Goal: Transaction & Acquisition: Download file/media

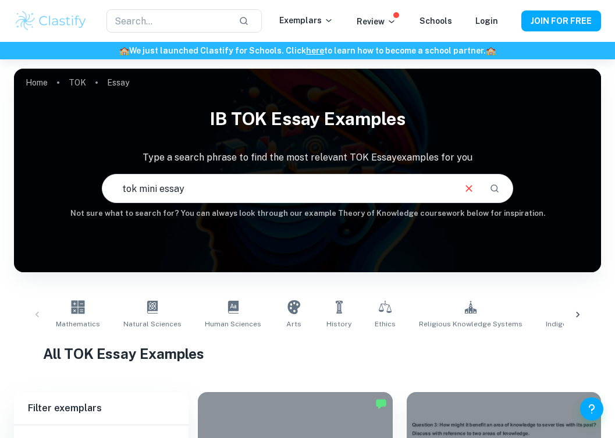
type input "tok mini essay"
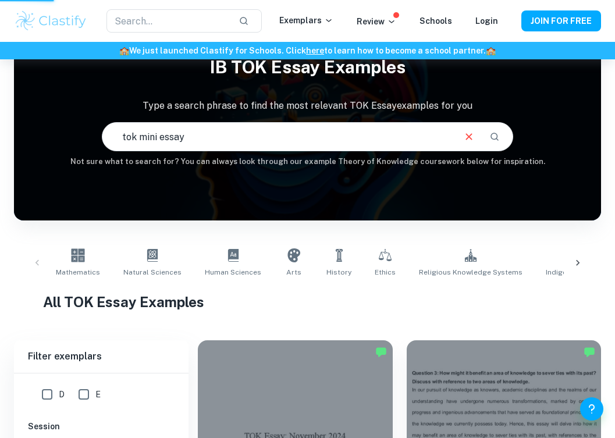
scroll to position [80, 0]
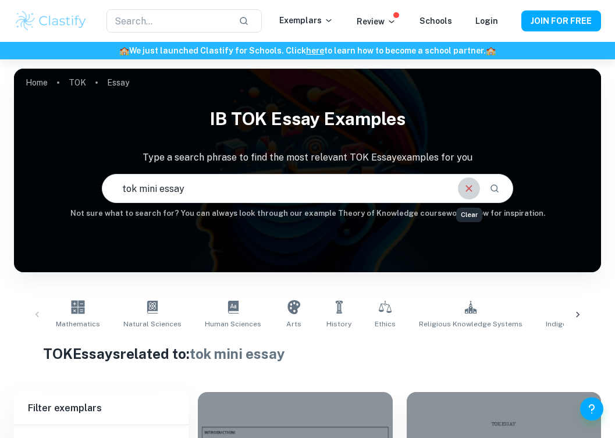
click at [468, 194] on icon "Clear" at bounding box center [469, 188] width 13 height 13
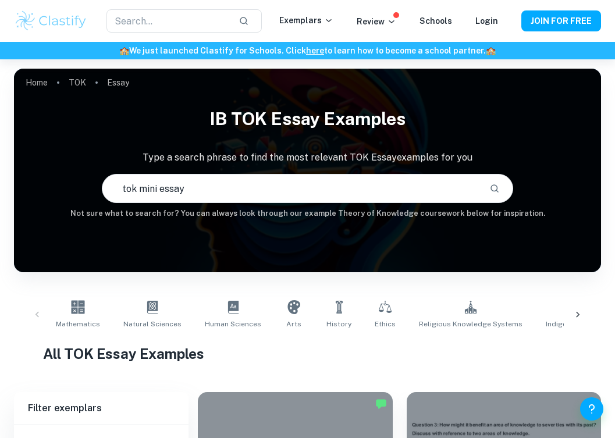
scroll to position [294, 0]
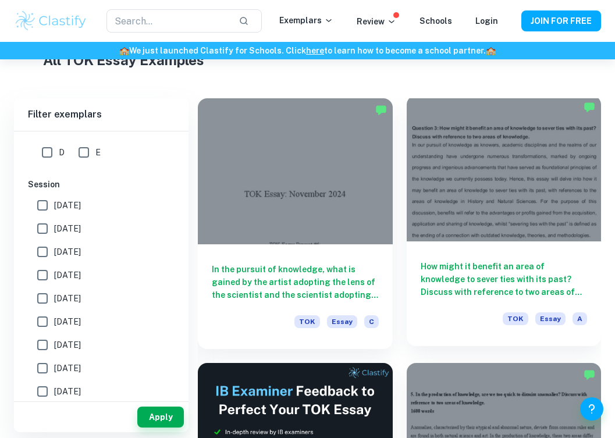
click at [480, 276] on h6 "How might it benefit an area of knowledge to sever ties with its past? Discuss …" at bounding box center [504, 279] width 167 height 38
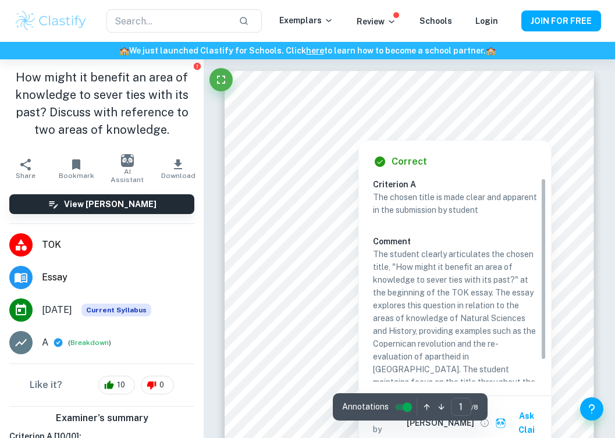
click at [338, 127] on div at bounding box center [359, 131] width 178 height 13
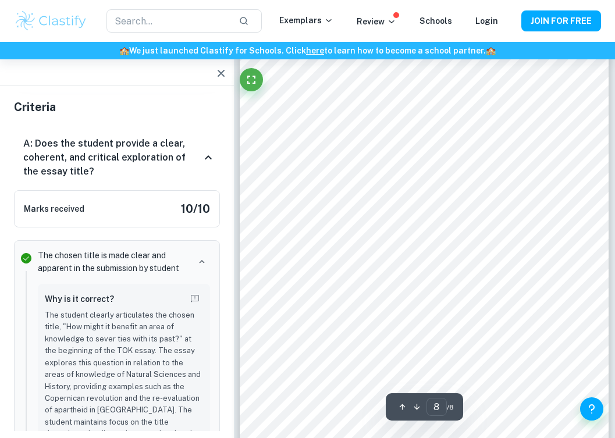
scroll to position [3905, 0]
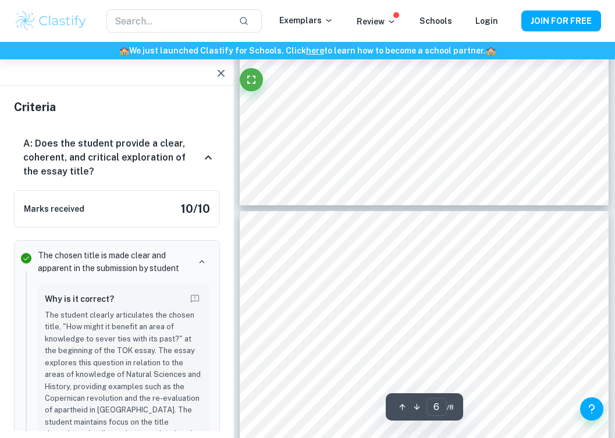
type input "5"
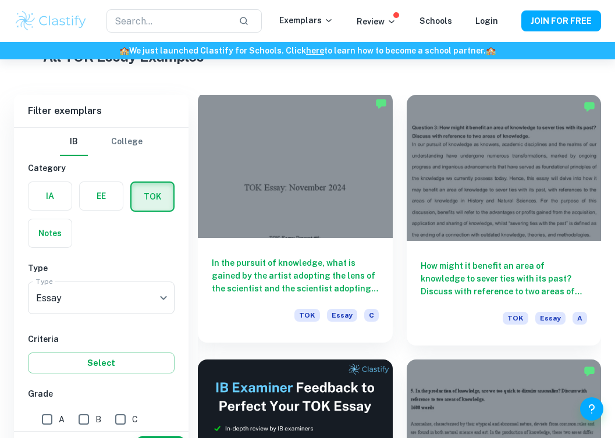
scroll to position [534, 0]
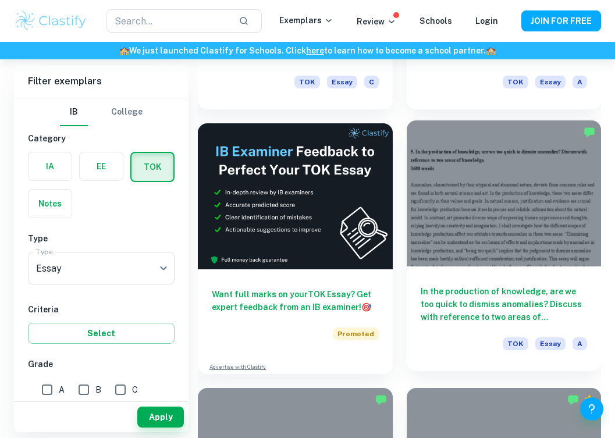
click at [472, 275] on div "In the production of knowledge, are we too quick to dismiss anomalies? Discuss …" at bounding box center [504, 319] width 195 height 105
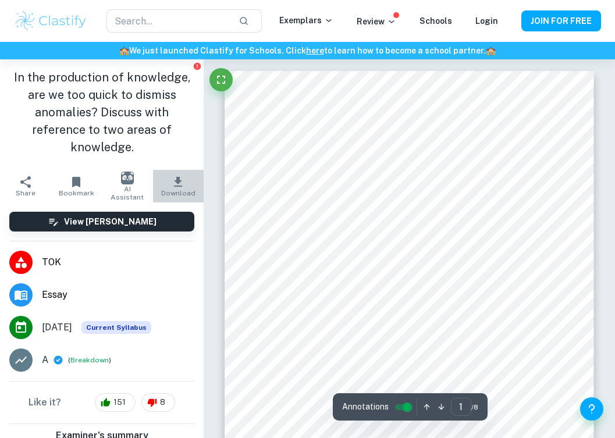
click at [185, 183] on button "Download" at bounding box center [178, 186] width 51 height 33
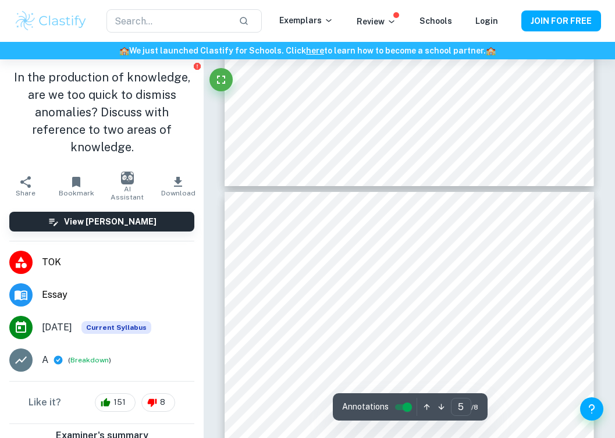
scroll to position [1931, 0]
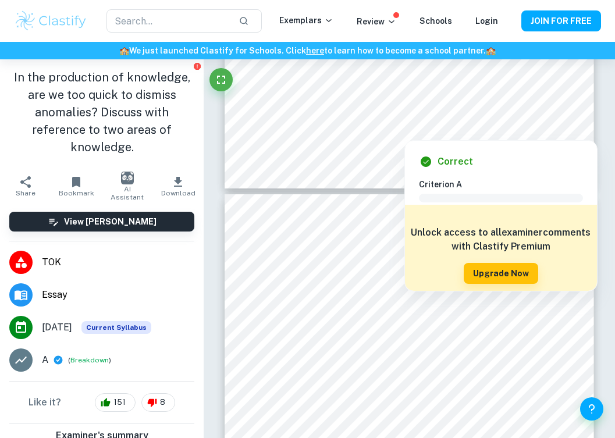
click at [223, 326] on div "Correct Criterion A The chosen title is made clear and apparent in the submissi…" at bounding box center [409, 130] width 411 height 4003
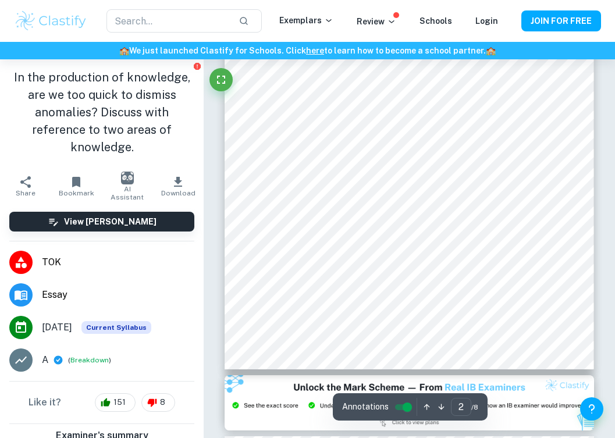
type input "1"
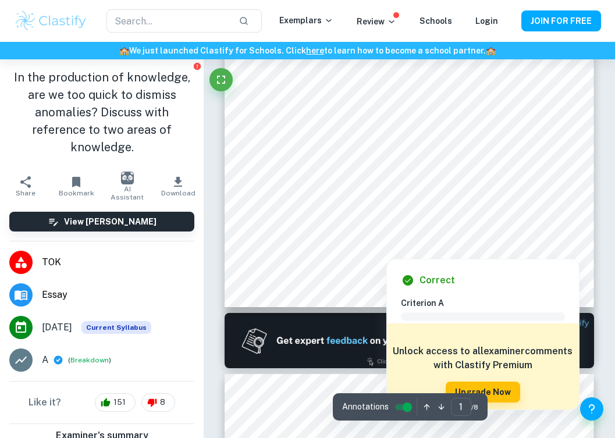
scroll to position [0, 0]
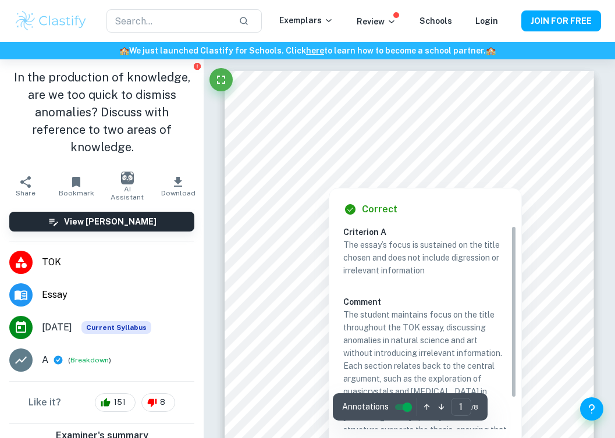
click at [417, 169] on div at bounding box center [407, 171] width 279 height 12
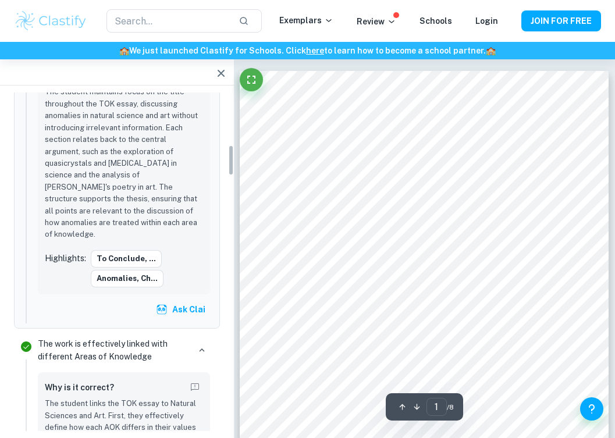
scroll to position [687, 0]
